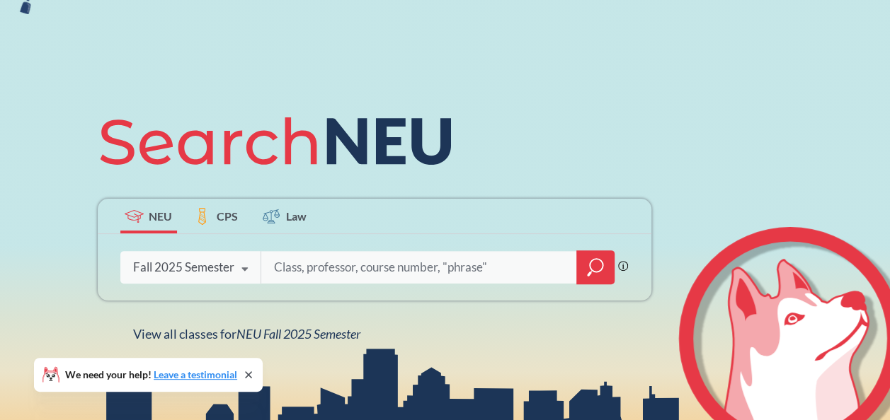
scroll to position [89, 0]
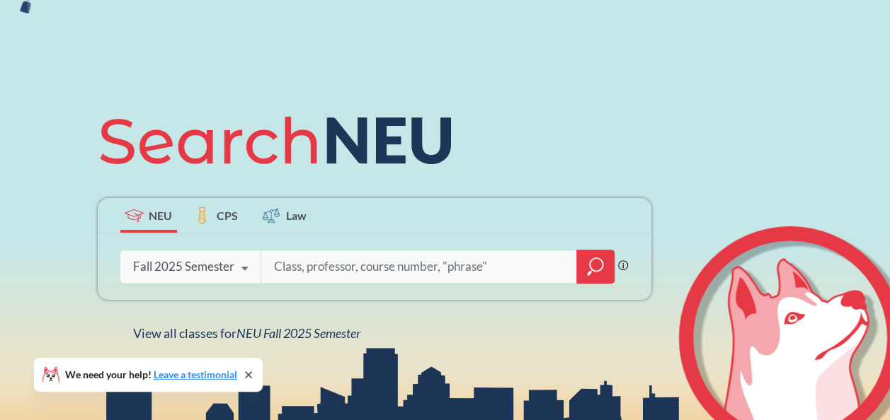
click at [319, 275] on input "search" at bounding box center [419, 267] width 294 height 30
click at [345, 268] on input "search" at bounding box center [419, 267] width 294 height 30
paste input "Yarossi,"
type input "Yarossi"
click at [596, 258] on icon "magnifying glass" at bounding box center [595, 267] width 17 height 20
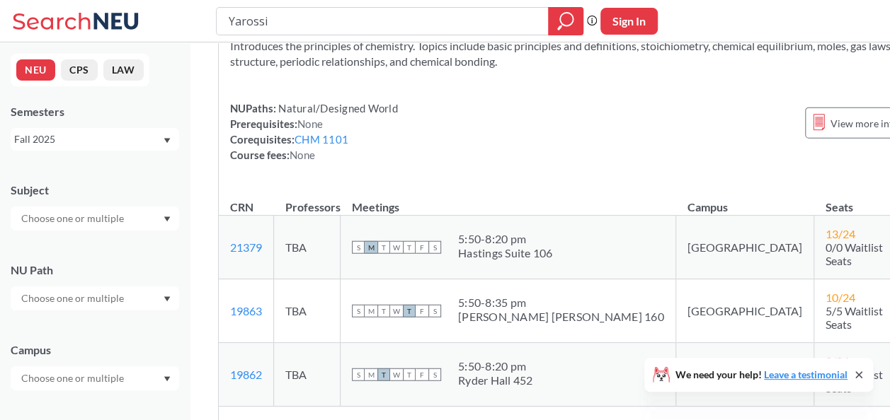
scroll to position [20372, 0]
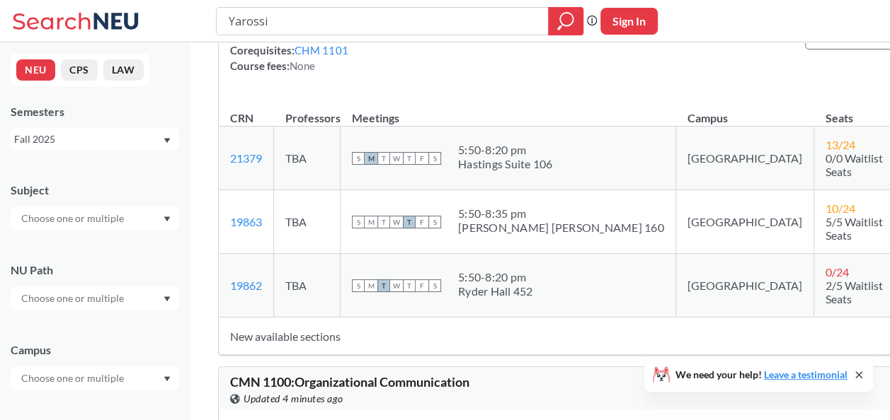
click at [138, 213] on div at bounding box center [95, 219] width 168 height 24
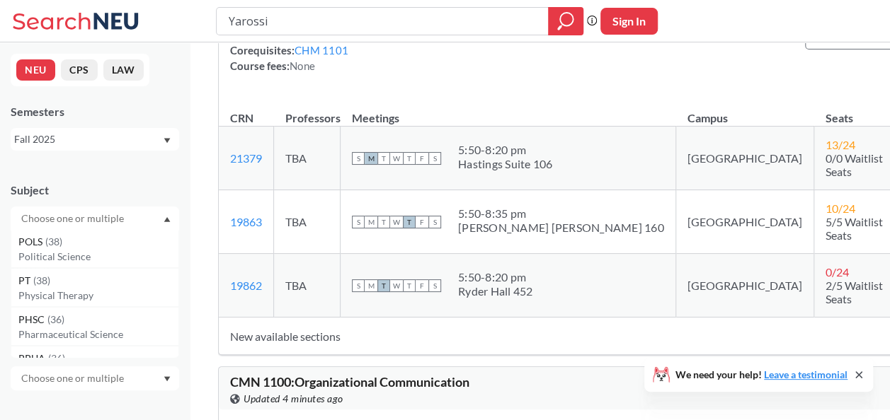
scroll to position [890, 0]
click at [87, 297] on p "Physical Therapy" at bounding box center [98, 303] width 160 height 14
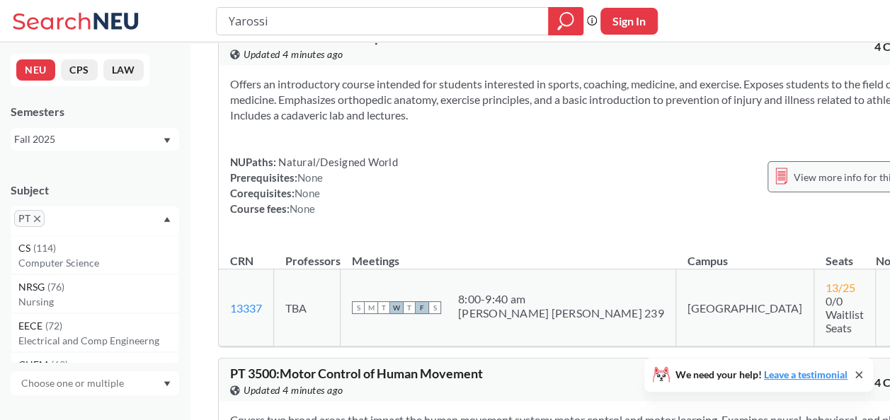
scroll to position [103, 0]
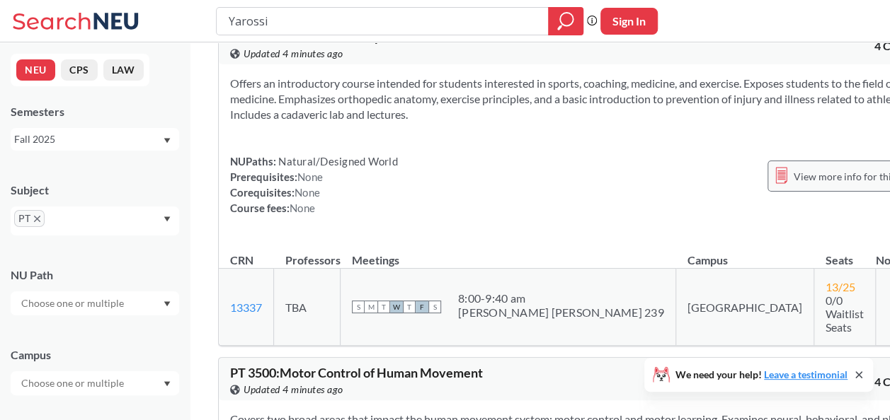
click at [767, 166] on div "View more info for this class" at bounding box center [846, 176] width 159 height 31
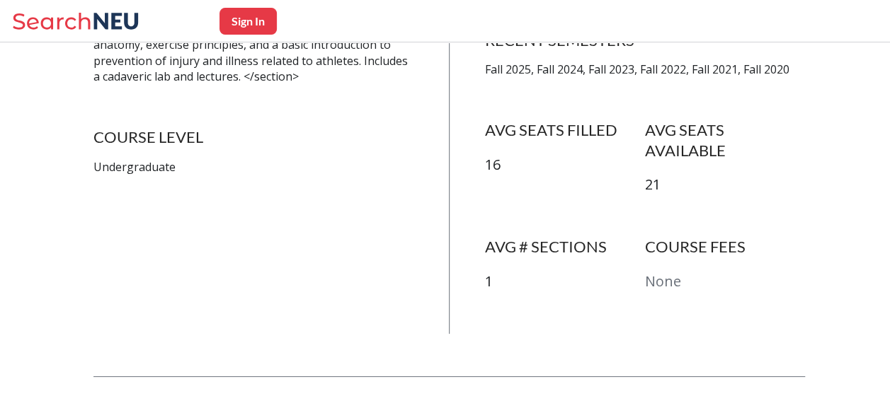
scroll to position [369, 0]
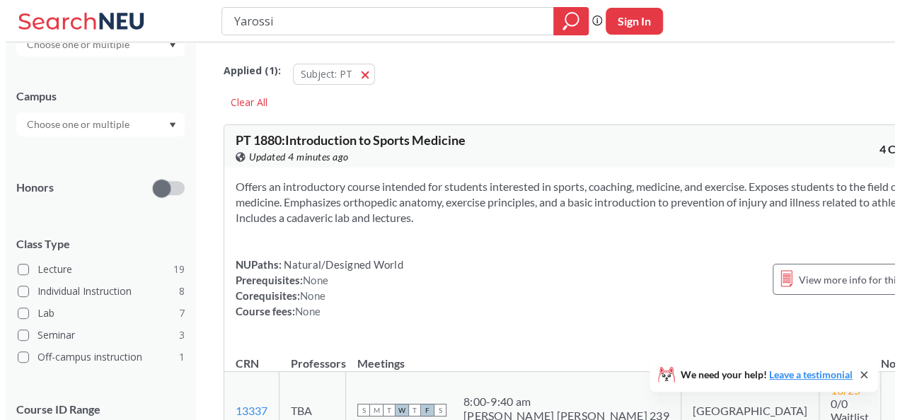
scroll to position [260, 0]
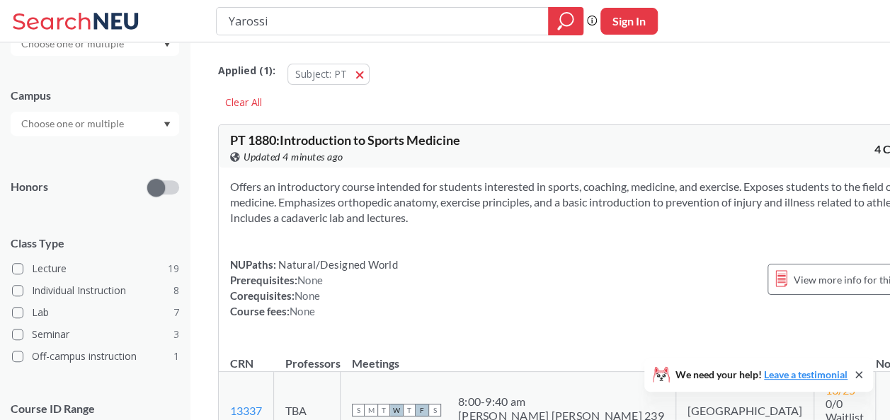
click at [132, 115] on div at bounding box center [95, 124] width 168 height 24
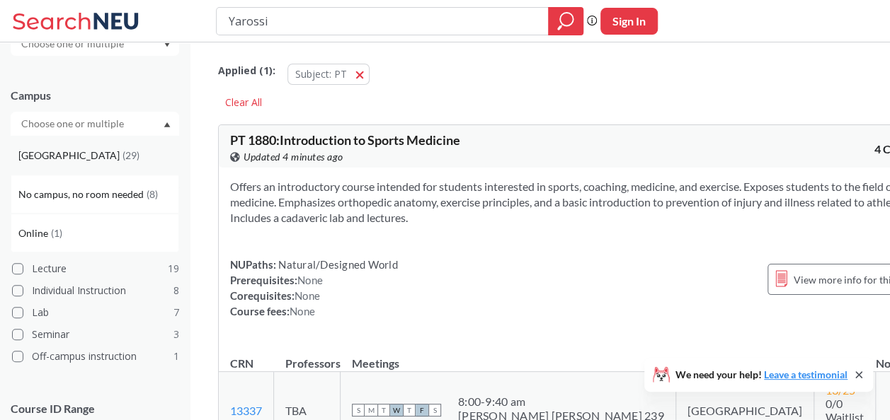
click at [84, 160] on div "[GEOGRAPHIC_DATA] ( 29 )" at bounding box center [98, 156] width 160 height 16
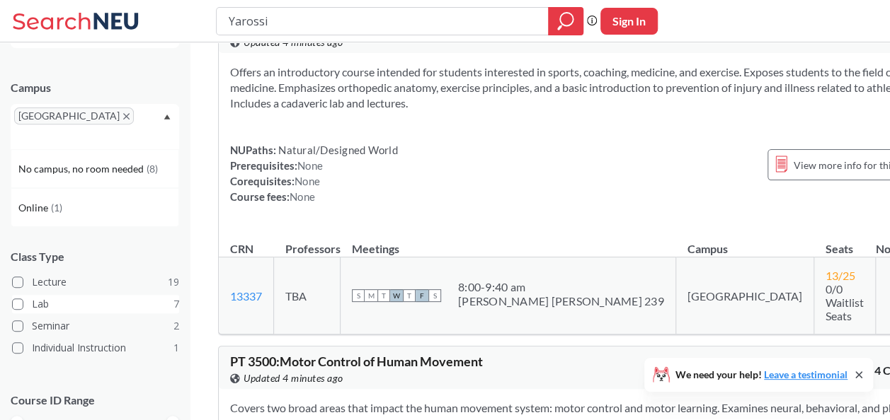
scroll to position [328, 0]
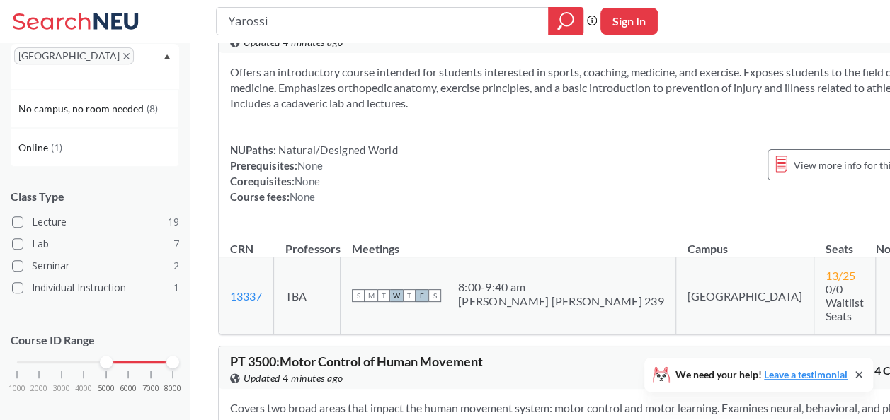
drag, startPoint x: 16, startPoint y: 343, endPoint x: 103, endPoint y: 351, distance: 87.5
click at [103, 357] on div "1000 2000 3000 4000 5000 6000 7000 8000" at bounding box center [95, 389] width 168 height 64
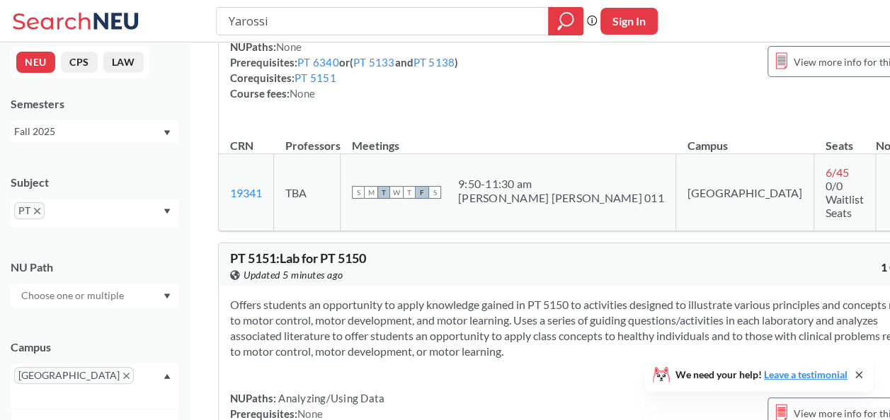
scroll to position [1813, 0]
